Goal: Feedback & Contribution: Leave review/rating

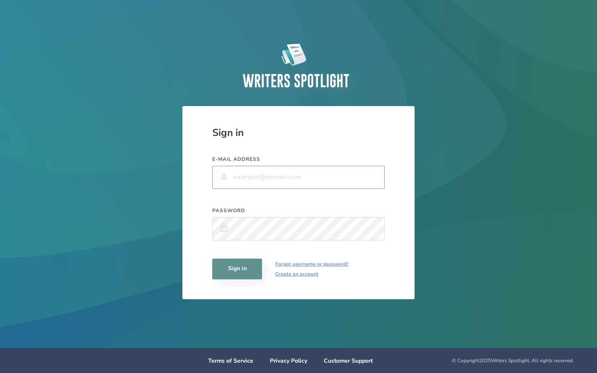
click at [243, 178] on input "E-mail address" at bounding box center [298, 177] width 173 height 23
type input "[EMAIL_ADDRESS][PERSON_NAME][DOMAIN_NAME]"
click at [241, 272] on button "Sign in" at bounding box center [237, 269] width 50 height 21
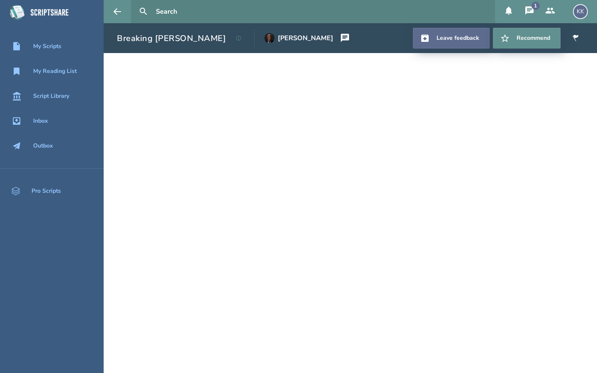
click at [447, 40] on link "Leave feedback" at bounding box center [451, 38] width 77 height 21
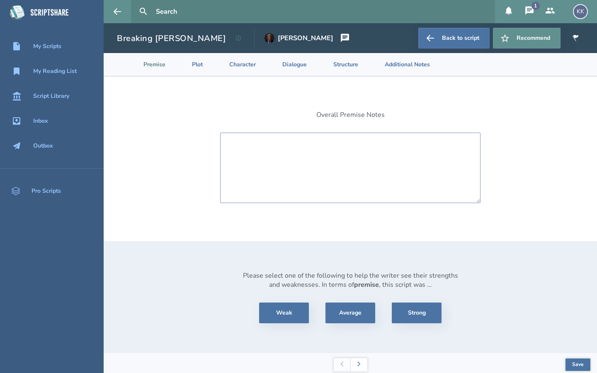
click at [327, 145] on textarea at bounding box center [350, 168] width 261 height 71
type textarea "P"
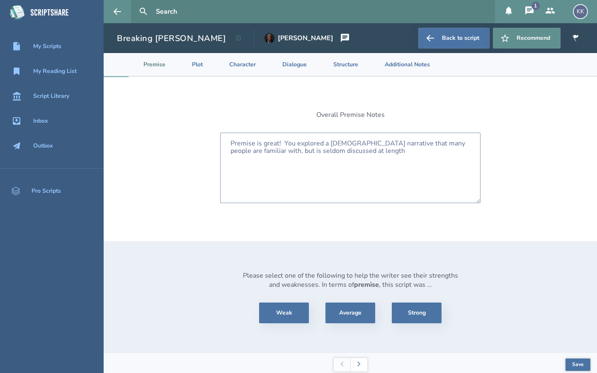
drag, startPoint x: 346, startPoint y: 152, endPoint x: 321, endPoint y: 147, distance: 26.2
click at [321, 148] on textarea "Premise is great! You explored a biblical narrative that many people are famili…" at bounding box center [350, 168] width 261 height 71
click at [345, 152] on textarea "Premise is great! You explored a biblical narrative that many people are famili…" at bounding box center [350, 168] width 261 height 71
drag, startPoint x: 346, startPoint y: 152, endPoint x: 324, endPoint y: 150, distance: 21.6
click at [324, 150] on textarea "Premise is great! You explored a biblical narrative that many people are famili…" at bounding box center [350, 168] width 261 height 71
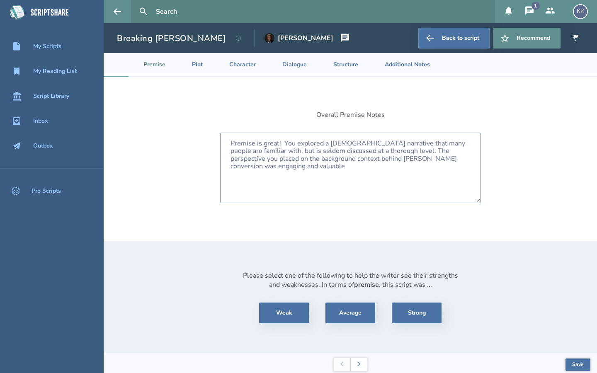
click at [392, 160] on textarea "Premise is great! You explored a biblical narrative that many people are famili…" at bounding box center [350, 168] width 261 height 71
drag, startPoint x: 257, startPoint y: 168, endPoint x: 234, endPoint y: 166, distance: 23.3
click at [234, 166] on textarea "Premise is great! You explored a biblical narrative that many people are famili…" at bounding box center [350, 168] width 261 height 71
drag, startPoint x: 418, startPoint y: 158, endPoint x: 395, endPoint y: 159, distance: 22.8
click at [395, 159] on textarea "Premise is great! You explored a biblical narrative that many people are famili…" at bounding box center [350, 168] width 261 height 71
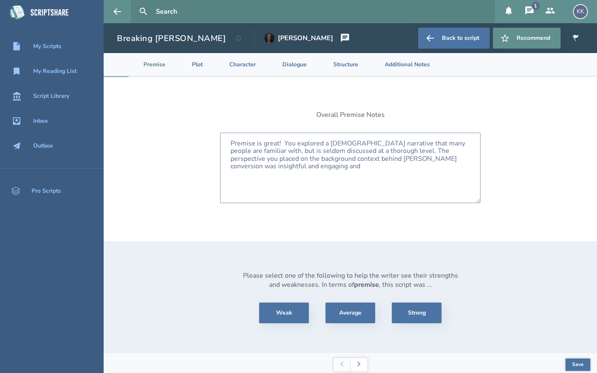
click at [461, 159] on textarea "Premise is great! You explored a biblical narrative that many people are famili…" at bounding box center [350, 168] width 261 height 71
drag, startPoint x: 244, startPoint y: 168, endPoint x: 229, endPoint y: 167, distance: 15.0
click at [229, 167] on textarea "Premise is great! You explored a biblical narrative that many people are famili…" at bounding box center [350, 168] width 261 height 71
click at [420, 159] on textarea "Premise is great! You explored a biblical narrative that many people are famili…" at bounding box center [350, 168] width 261 height 71
click at [466, 160] on textarea "Premise is great! You explored a biblical narrative that many people are famili…" at bounding box center [350, 168] width 261 height 71
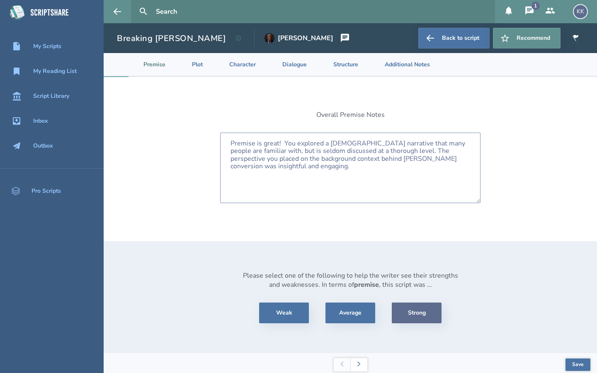
type textarea "Premise is great! You explored a biblical narrative that many people are famili…"
click at [408, 316] on button "Strong" at bounding box center [417, 313] width 50 height 21
click at [576, 365] on button "Save" at bounding box center [578, 365] width 25 height 12
click at [362, 364] on button at bounding box center [359, 364] width 17 height 13
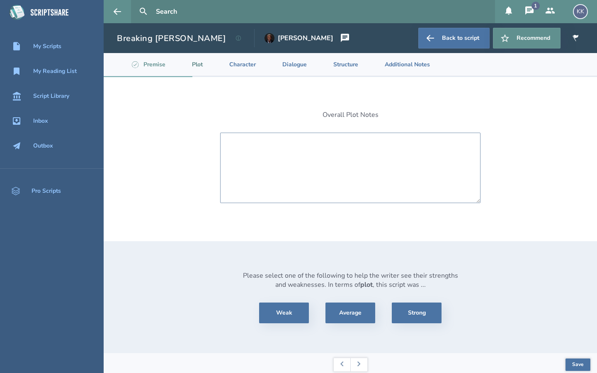
click at [257, 137] on textarea at bounding box center [350, 168] width 261 height 71
click at [257, 142] on textarea "The plot well organized and allow" at bounding box center [350, 168] width 261 height 71
drag, startPoint x: 358, startPoint y: 142, endPoint x: 300, endPoint y: 141, distance: 57.3
click at [300, 141] on textarea "The plot was intriguing well organized and allow" at bounding box center [350, 168] width 261 height 71
drag, startPoint x: 319, startPoint y: 144, endPoint x: 309, endPoint y: 143, distance: 10.4
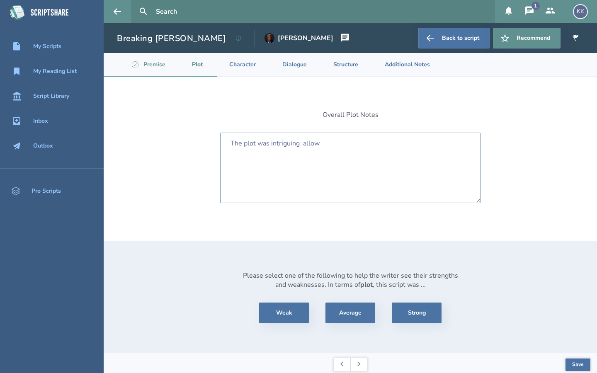
click at [309, 143] on textarea "The plot was intriguing allow" at bounding box center [350, 168] width 261 height 71
drag, startPoint x: 427, startPoint y: 145, endPoint x: 420, endPoint y: 152, distance: 10.0
click at [420, 152] on textarea "The plot was intriguing and allowed the character development o" at bounding box center [350, 168] width 261 height 71
drag, startPoint x: 339, startPoint y: 143, endPoint x: 341, endPoint y: 148, distance: 5.4
click at [341, 148] on textarea "The plot was intriguing and allowed the character development of all the centra…" at bounding box center [350, 168] width 261 height 71
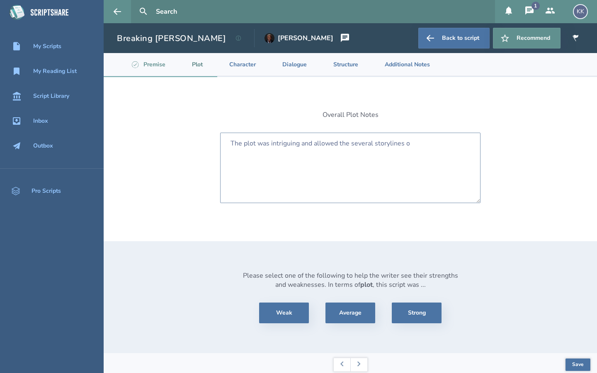
drag, startPoint x: 410, startPoint y: 144, endPoint x: 352, endPoint y: 145, distance: 57.3
click at [352, 145] on textarea "The plot was intriguing and allowed the several storylines o" at bounding box center [350, 168] width 261 height 71
click at [341, 143] on textarea "The plot was intriguing and allowed storyline to be" at bounding box center [350, 168] width 261 height 71
click at [396, 141] on textarea "The plot was intriguing and allowed the storyline to be" at bounding box center [350, 168] width 261 height 71
drag, startPoint x: 396, startPoint y: 144, endPoint x: 315, endPoint y: 143, distance: 80.5
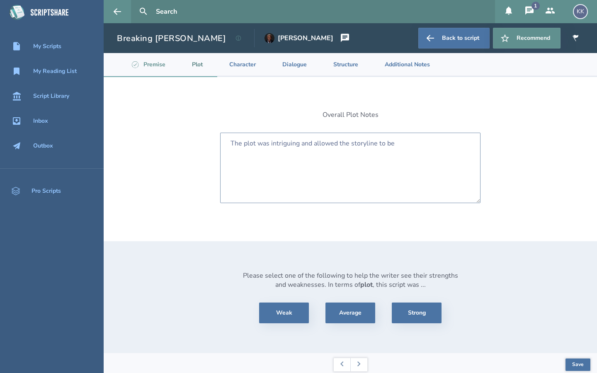
click at [315, 143] on textarea "The plot was intriguing and allowed the storyline to be" at bounding box center [350, 168] width 261 height 71
click at [314, 142] on textarea "The plot was intriguing and dramatic, but also" at bounding box center [350, 168] width 261 height 71
click at [367, 142] on textarea "The plot was intriguing and dramatic, but also" at bounding box center [350, 168] width 261 height 71
click at [380, 144] on textarea "The plot was intriguing and dramatic, but also left a sufficient amount of" at bounding box center [350, 168] width 261 height 71
click at [385, 143] on textarea "The plot was intriguing and dramatic, but also left a sufficient amount of" at bounding box center [350, 168] width 261 height 71
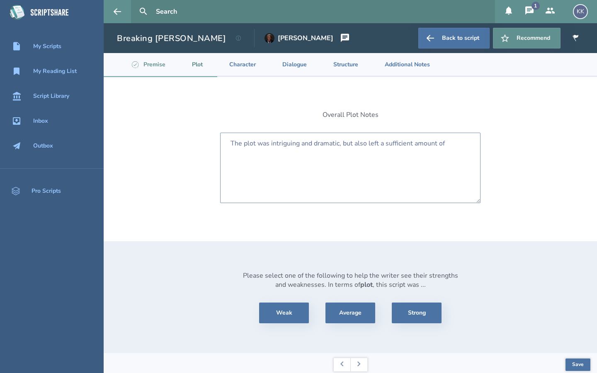
click at [446, 144] on textarea "The plot was intriguing and dramatic, but also left a sufficient amount of" at bounding box center [350, 168] width 261 height 71
click at [319, 151] on textarea "The plot was intriguing and dramatic, but also left a sufficient amount of spac…" at bounding box center [350, 168] width 261 height 71
click at [379, 152] on textarea "The plot was intriguing and dramatic, but also left a sufficient amount of spac…" at bounding box center [350, 168] width 261 height 71
click at [374, 161] on textarea "The plot was intriguing and dramatic, but also left a sufficient amount of spac…" at bounding box center [350, 168] width 261 height 71
drag, startPoint x: 397, startPoint y: 160, endPoint x: 380, endPoint y: 158, distance: 17.9
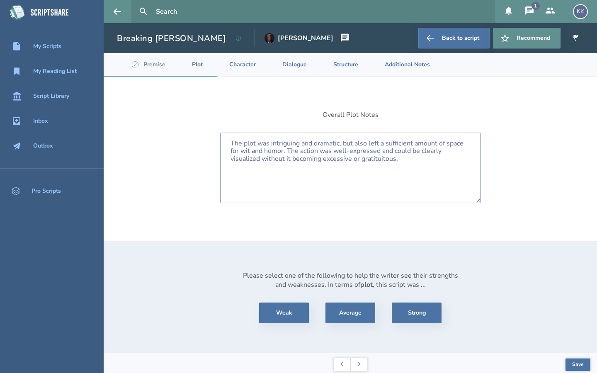
click at [380, 158] on textarea "The plot was intriguing and dramatic, but also left a sufficient amount of spac…" at bounding box center [350, 168] width 261 height 71
type textarea "The plot was intriguing and dramatic, but also left a sufficient amount of spac…"
click at [427, 316] on button "Strong" at bounding box center [417, 313] width 50 height 21
click at [574, 363] on button "Save" at bounding box center [578, 365] width 25 height 12
click at [362, 361] on button at bounding box center [359, 364] width 17 height 13
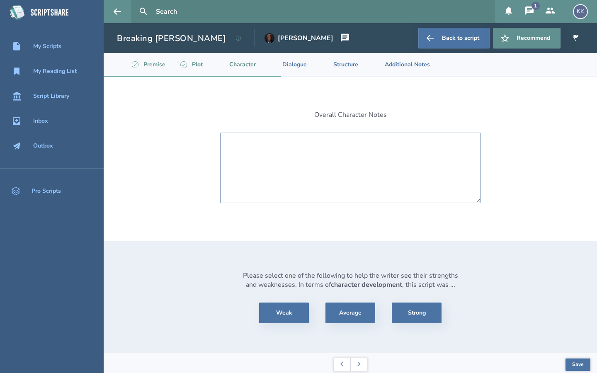
click at [268, 151] on textarea at bounding box center [350, 168] width 261 height 71
type textarea "S"
type textarea "T"
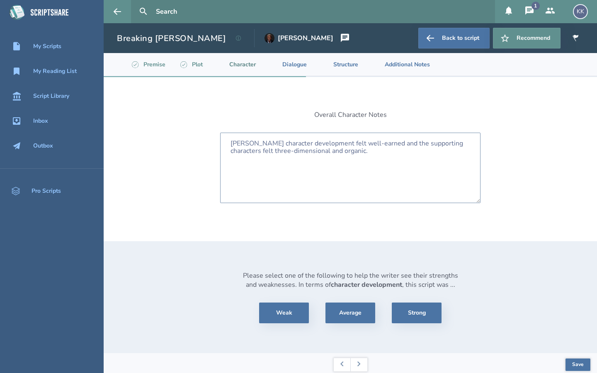
drag, startPoint x: 319, startPoint y: 144, endPoint x: 281, endPoint y: 143, distance: 37.8
click at [280, 143] on textarea "Saul's character development felt well-earned and the supporting characters fel…" at bounding box center [350, 168] width 261 height 71
drag, startPoint x: 307, startPoint y: 154, endPoint x: 282, endPoint y: 151, distance: 24.7
click at [282, 151] on textarea "Saul's character arc felt well-earned and the supporting characters felt three-…" at bounding box center [350, 168] width 261 height 71
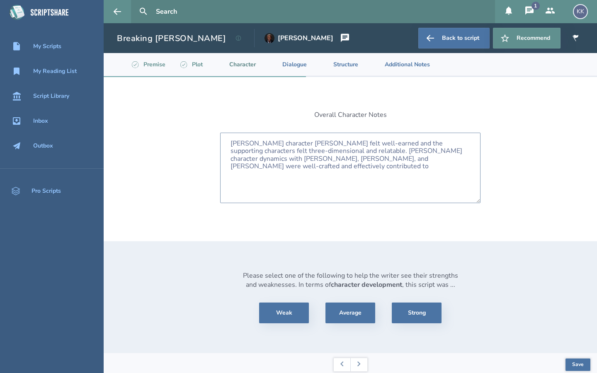
drag, startPoint x: 395, startPoint y: 158, endPoint x: 324, endPoint y: 158, distance: 71.0
click at [324, 158] on textarea "Saul's character arc felt well-earned and the supporting characters felt three-…" at bounding box center [350, 168] width 261 height 71
drag, startPoint x: 428, startPoint y: 159, endPoint x: 324, endPoint y: 161, distance: 104.2
click at [324, 161] on textarea "Saul's character arc felt well-earned and the supporting characters felt three-…" at bounding box center [350, 168] width 261 height 71
click at [442, 152] on textarea "Saul's character arc felt well-earned and the supporting characters felt three-…" at bounding box center [350, 168] width 261 height 71
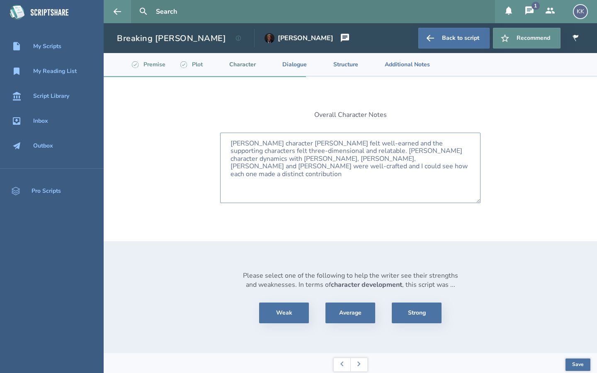
click at [266, 168] on textarea "Saul's character arc felt well-earned and the supporting characters felt three-…" at bounding box center [350, 168] width 261 height 71
type textarea "Saul's character arc felt well-earned and the supporting characters felt three-…"
click at [418, 311] on button "Strong" at bounding box center [417, 313] width 50 height 21
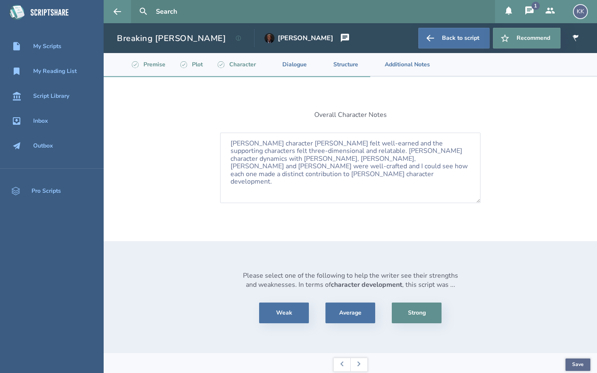
click at [577, 363] on button "Save" at bounding box center [578, 365] width 25 height 12
click at [362, 367] on button at bounding box center [359, 364] width 17 height 13
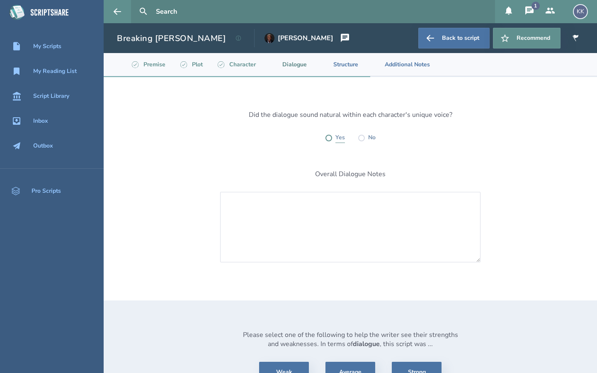
click at [327, 137] on label at bounding box center [329, 138] width 7 height 7
radio input "true"
click at [251, 197] on textarea at bounding box center [350, 227] width 261 height 71
click at [299, 204] on textarea "The dialogue was witty, organic" at bounding box center [350, 227] width 261 height 71
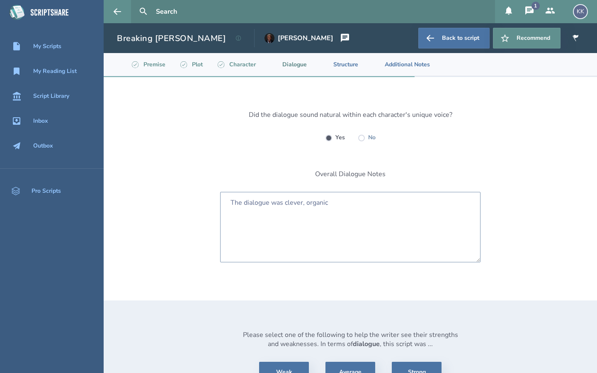
click at [306, 203] on textarea "The dialogue was clever, organic" at bounding box center [350, 227] width 261 height 71
click at [339, 205] on textarea "The dialogue was clever and organic" at bounding box center [350, 227] width 261 height 71
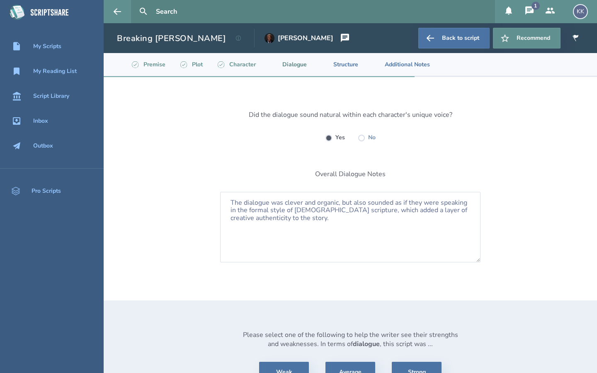
click at [561, 213] on div "Did the dialogue sound natural within each character's unique voice? Yes No Ove…" at bounding box center [351, 245] width 494 height 336
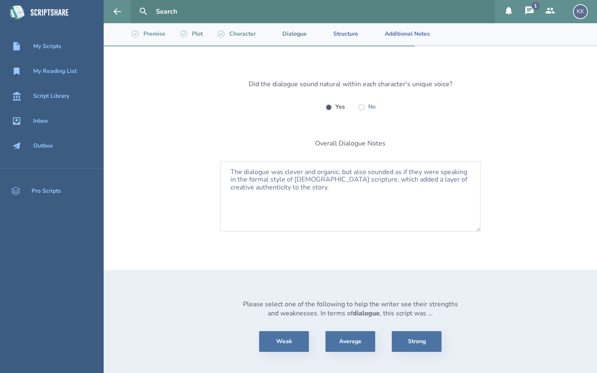
scroll to position [33, 0]
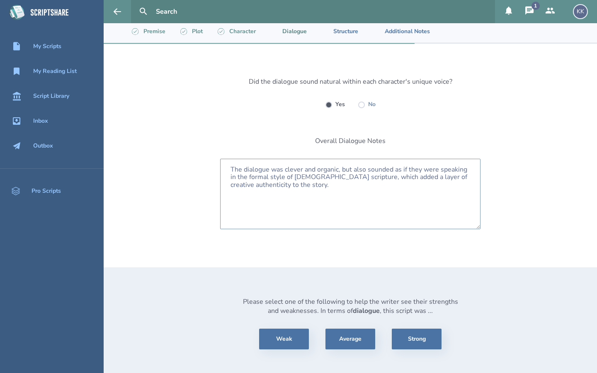
click at [304, 188] on textarea "The dialogue was clever and organic, but also sounded as if they were speaking …" at bounding box center [350, 194] width 261 height 71
type textarea "The dialogue was clever and organic, but also sounded as if they were speaking …"
click at [490, 247] on div "Did the dialogue sound natural within each character's unique voice? Yes No Ove…" at bounding box center [351, 212] width 494 height 336
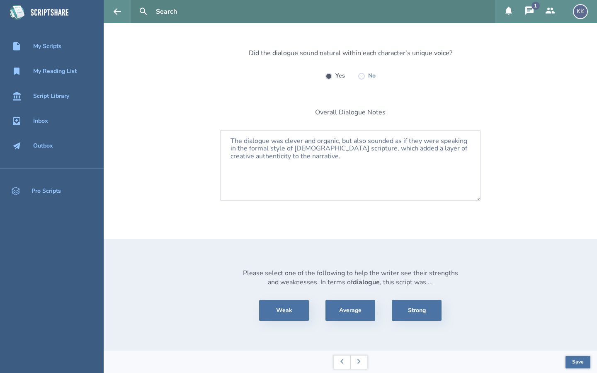
scroll to position [63, 0]
click at [422, 313] on button "Strong" at bounding box center [417, 310] width 50 height 21
click at [580, 363] on button "Save" at bounding box center [578, 362] width 25 height 12
click at [360, 357] on button at bounding box center [359, 361] width 17 height 13
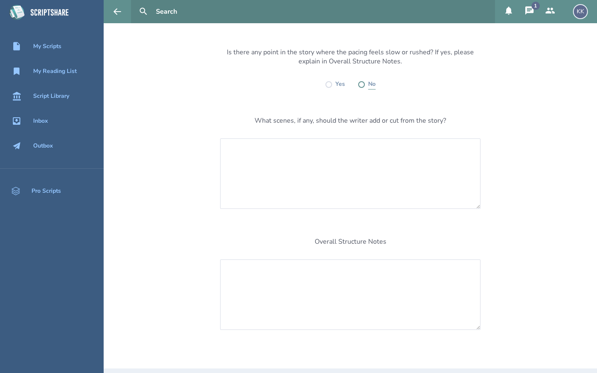
click at [360, 84] on label at bounding box center [361, 84] width 7 height 7
radio input "true"
click at [283, 277] on textarea at bounding box center [350, 295] width 261 height 71
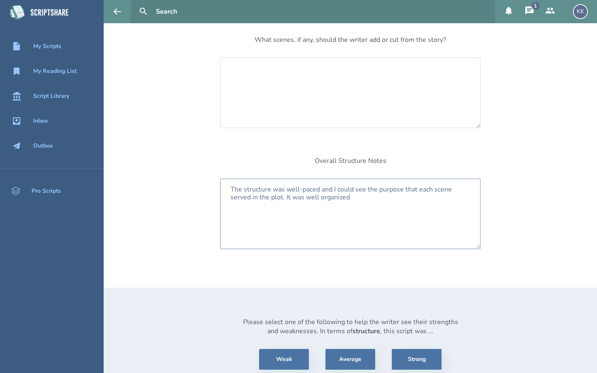
scroll to position [146, 0]
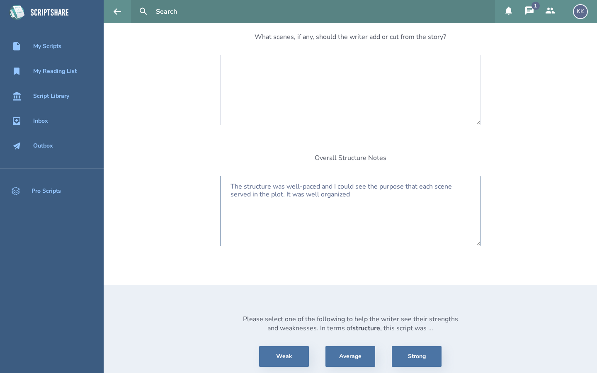
click at [301, 187] on textarea "The structure was well-paced and I could see the purpose that each scene served…" at bounding box center [350, 211] width 261 height 71
click at [321, 189] on textarea "The structure was well-paced and I could see the purpose that each scene served…" at bounding box center [350, 211] width 261 height 71
drag, startPoint x: 401, startPoint y: 195, endPoint x: 335, endPoint y: 195, distance: 66.0
click at [335, 195] on textarea "The structure was well-paced and well-organized and I could see the purpose tha…" at bounding box center [350, 211] width 261 height 71
type textarea "The structure was well-paced and well-organized and I could see the purpose tha…"
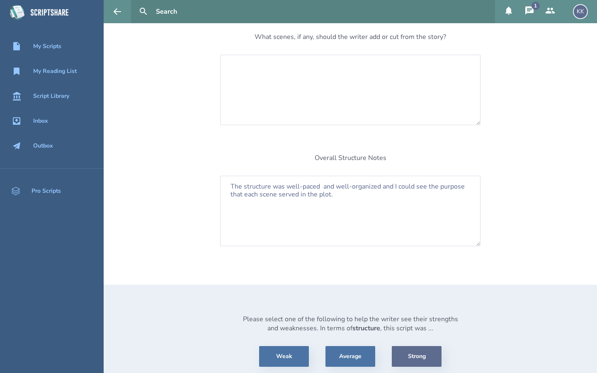
click at [417, 352] on button "Strong" at bounding box center [417, 356] width 50 height 21
click at [553, 346] on div "Please select one of the following to help the writer see their strengths and w…" at bounding box center [351, 341] width 494 height 112
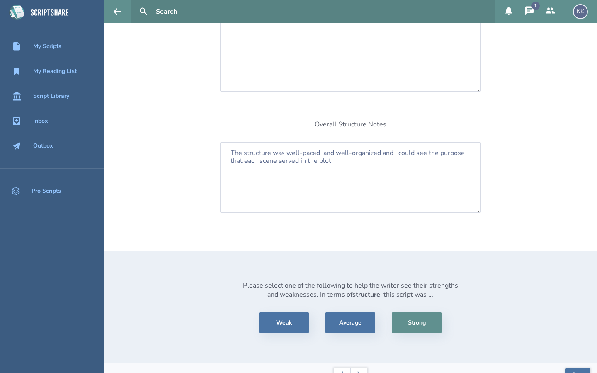
scroll to position [193, 0]
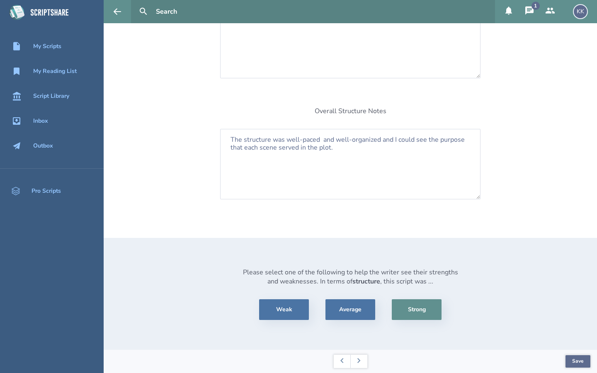
click at [578, 364] on button "Save" at bounding box center [578, 362] width 25 height 12
click at [359, 362] on icon at bounding box center [359, 360] width 3 height 5
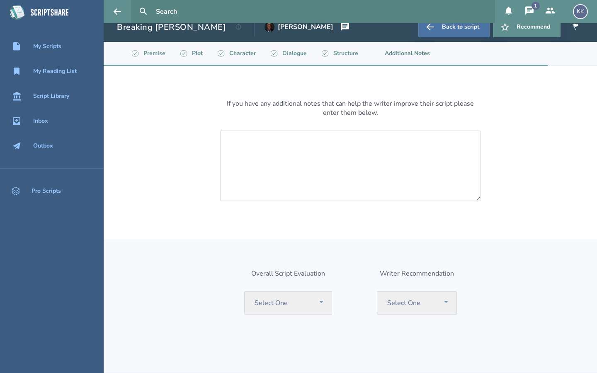
scroll to position [0, 0]
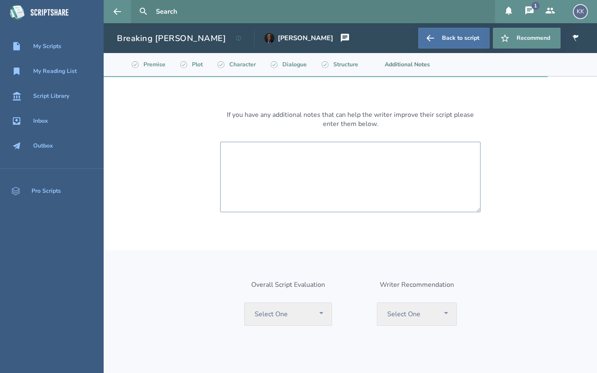
click at [293, 159] on textarea at bounding box center [350, 177] width 261 height 71
click at [280, 161] on textarea "There were some grammatical errors scattered throughout the script, but it was …" at bounding box center [350, 177] width 261 height 71
click at [338, 161] on textarea "There were some grammatical errors scattered throughout the script, but it was …" at bounding box center [350, 177] width 261 height 71
type textarea "There were some grammatical errors scattered throughout the script, but it was …"
click at [467, 238] on section "If you have any additional notes that can help the writer improve their script …" at bounding box center [351, 163] width 274 height 173
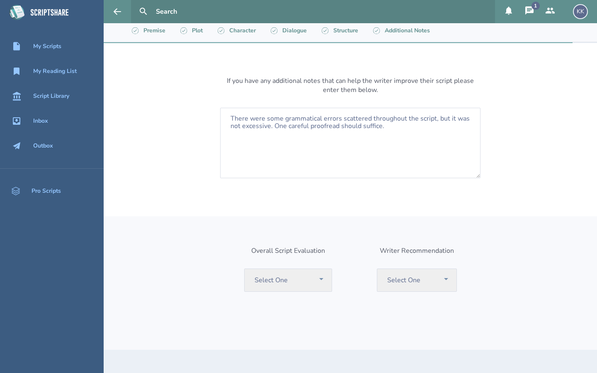
scroll to position [50, 0]
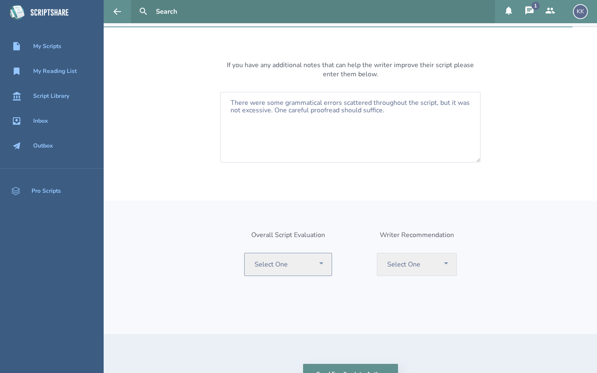
click at [321, 259] on select "Select One Recommend Consider Consider with Rewrite Pass" at bounding box center [288, 264] width 88 height 23
select select "recommend"
click at [245, 253] on select "Select One Recommend Consider Consider with Rewrite Pass" at bounding box center [288, 264] width 88 height 23
click at [445, 264] on select "Select One Recommend Writer Consider Writer Pass" at bounding box center [417, 264] width 80 height 23
select select "recommend"
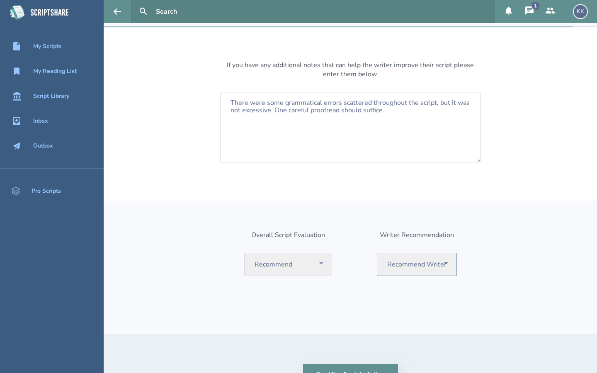
click at [377, 253] on select "Select One Recommend Writer Consider Writer Pass" at bounding box center [417, 264] width 80 height 23
click at [495, 254] on div "Overall Script Evaluation Select One Recommend Consider Consider with Rewrite P…" at bounding box center [351, 268] width 494 height 134
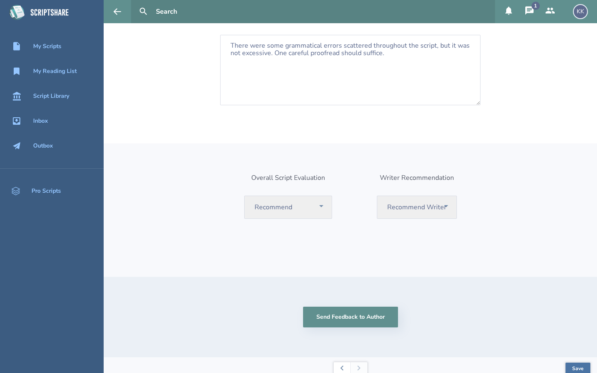
scroll to position [115, 0]
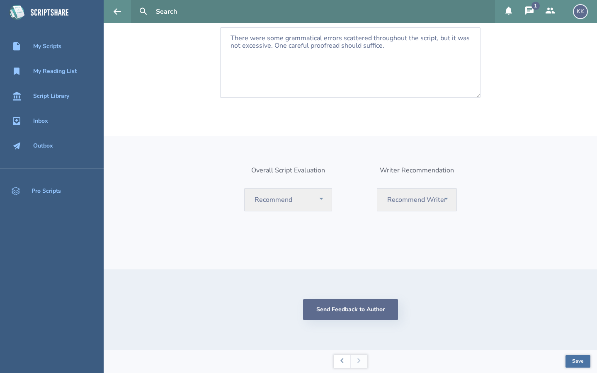
click at [359, 310] on button "Send Feedback to Author" at bounding box center [350, 310] width 95 height 21
